Goal: Navigation & Orientation: Find specific page/section

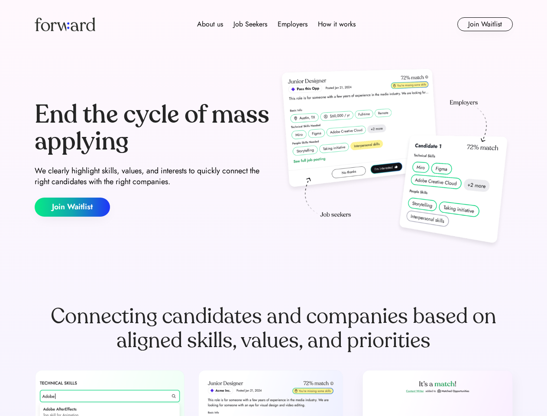
click at [273, 208] on div "End the cycle of mass applying We clearly highlight skills, values, and interes…" at bounding box center [274, 159] width 478 height 186
click at [274, 24] on div "About us Job Seekers Employers How it works" at bounding box center [276, 24] width 341 height 10
click at [65, 24] on img at bounding box center [65, 24] width 61 height 14
click at [276, 24] on div "About us Job Seekers Employers How it works" at bounding box center [276, 24] width 341 height 10
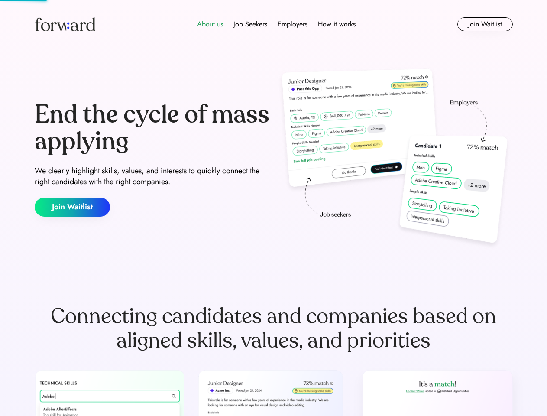
click at [210, 24] on div "About us" at bounding box center [210, 24] width 26 height 10
click at [250, 24] on div "Job Seekers" at bounding box center [250, 24] width 34 height 10
